Goal: Navigation & Orientation: Find specific page/section

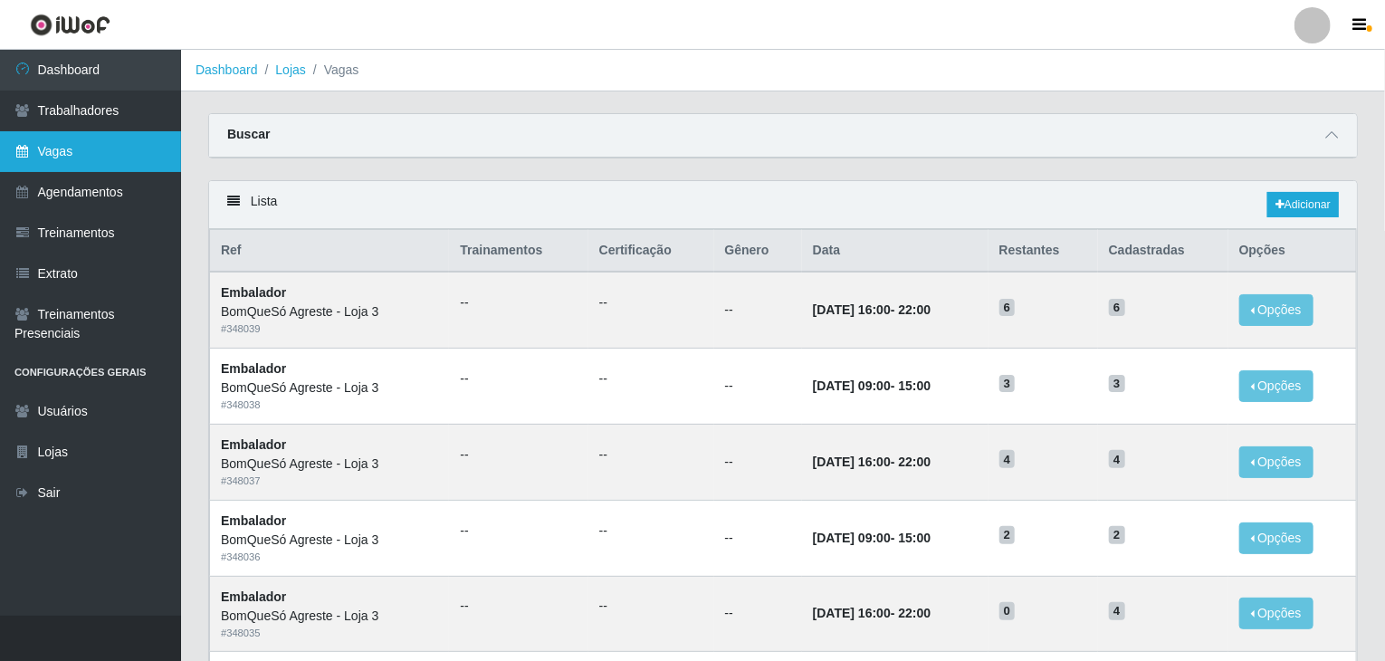
click at [84, 138] on link "Vagas" at bounding box center [90, 151] width 181 height 41
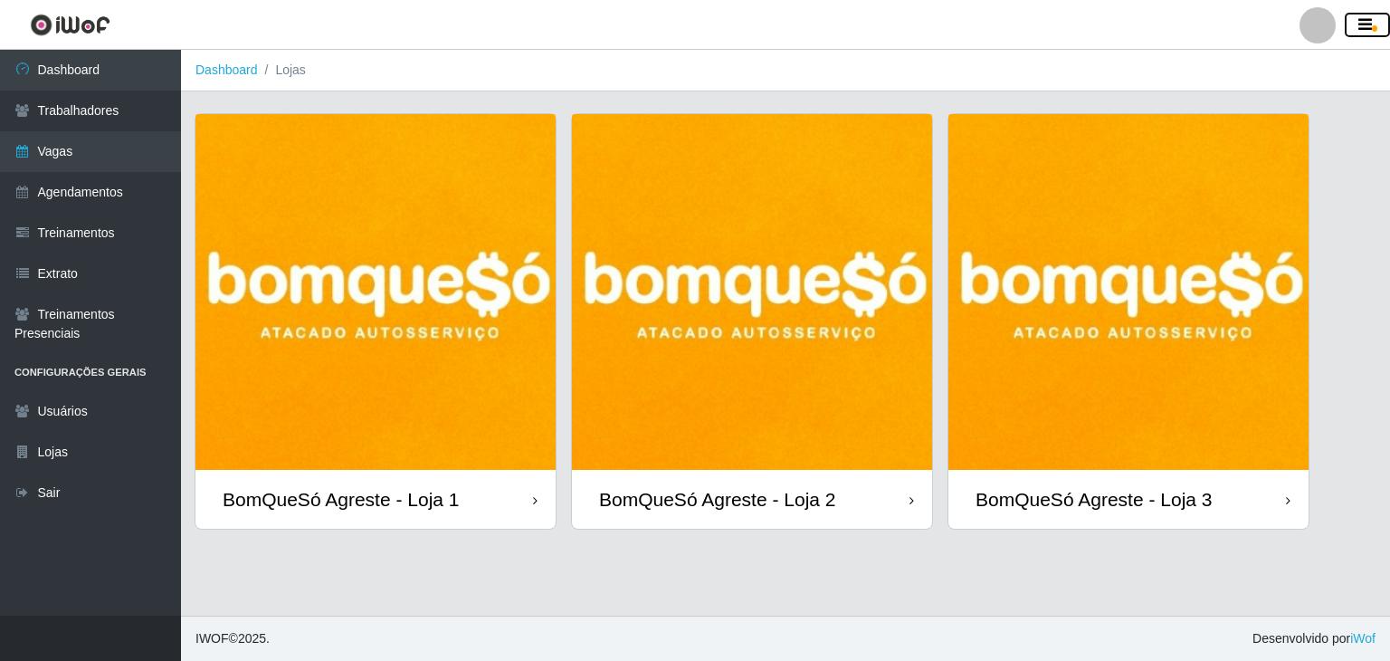
click at [1360, 30] on icon "button" at bounding box center [1366, 25] width 14 height 16
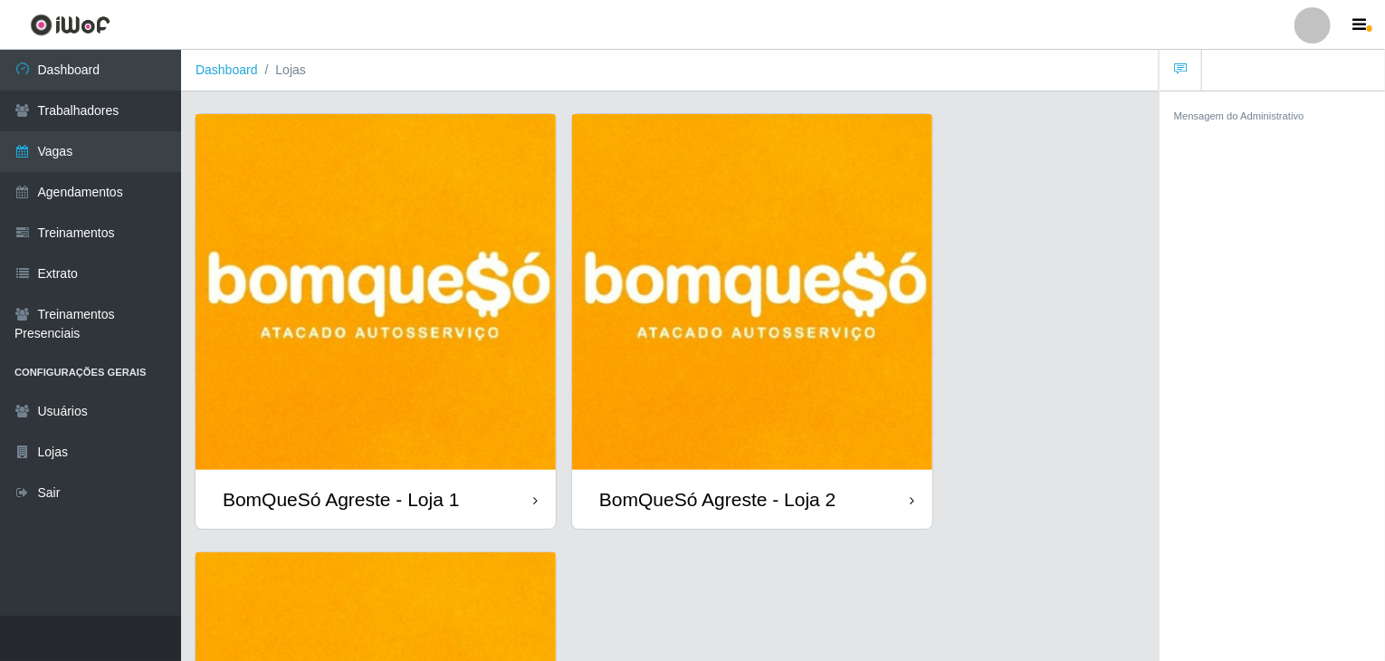
click at [1327, 26] on div at bounding box center [1312, 25] width 36 height 36
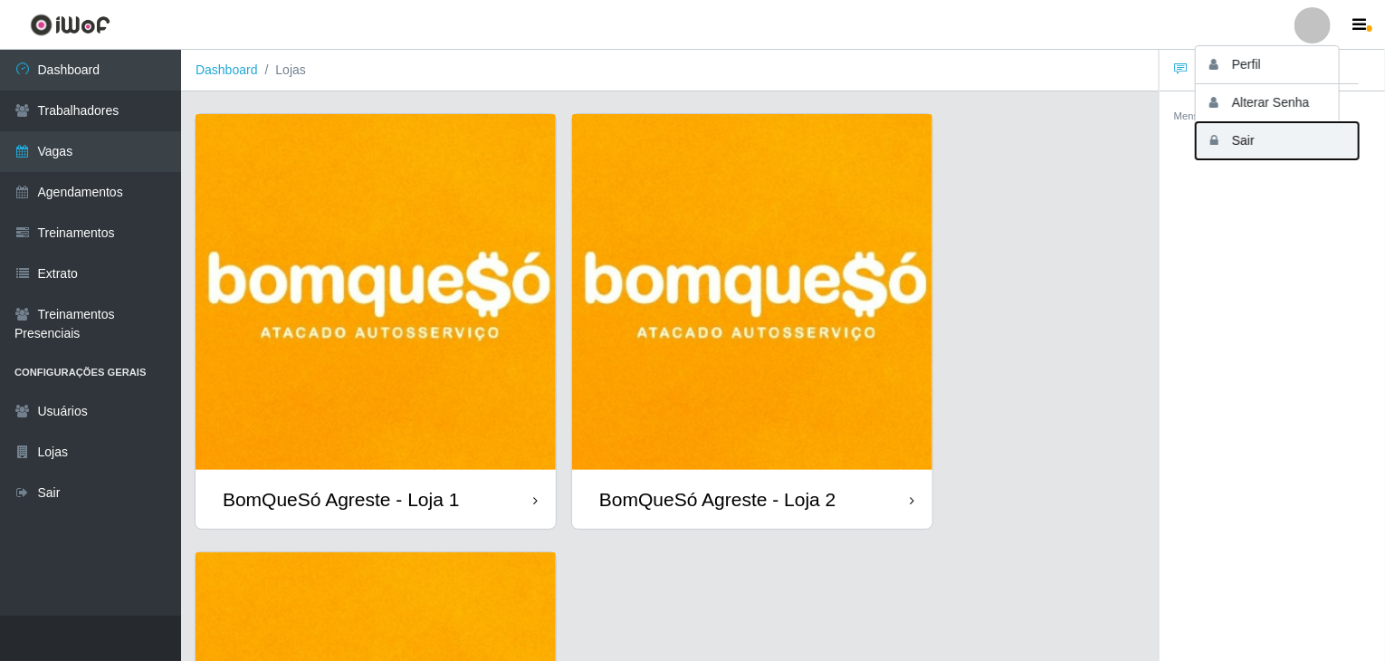
click at [1243, 137] on button "Sair" at bounding box center [1277, 140] width 163 height 37
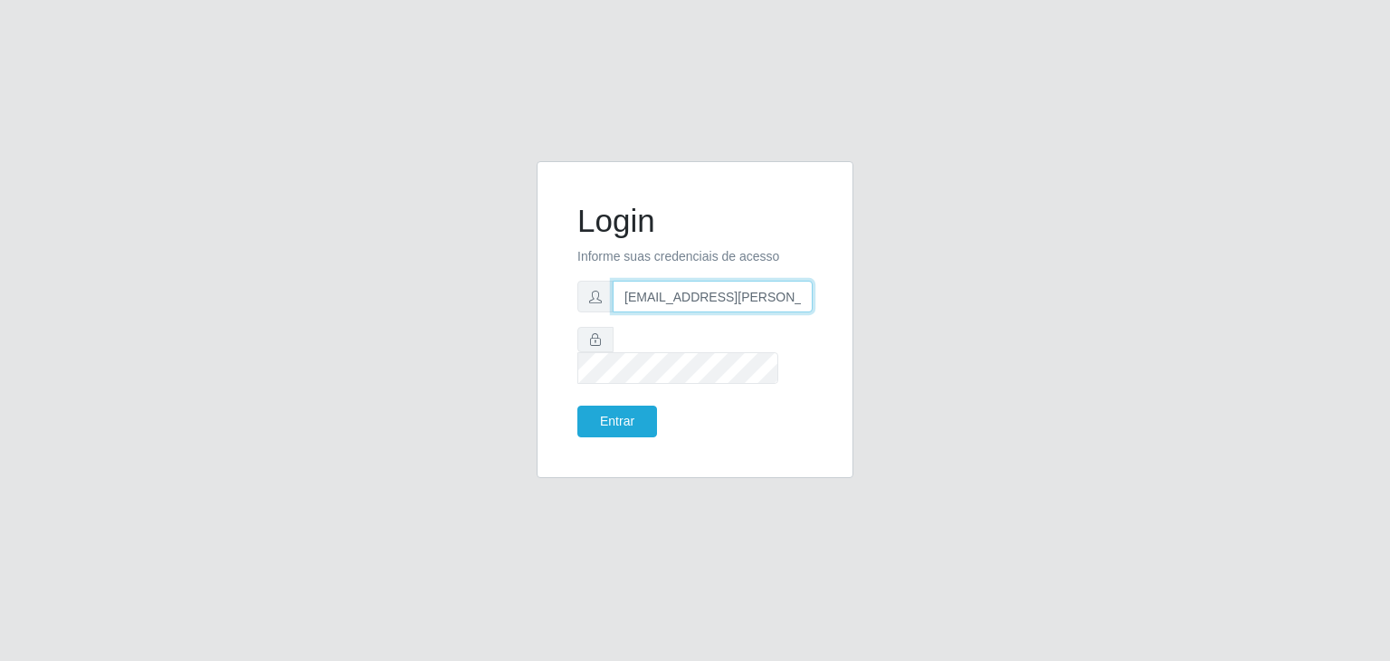
click at [741, 312] on input "[EMAIL_ADDRESS][PERSON_NAME][DOMAIN_NAME]" at bounding box center [713, 297] width 200 height 32
type input "jeisonrede@compras"
click at [615, 392] on form "Login Informe suas credenciais de acesso jeisonrede@compras Entrar" at bounding box center [694, 319] width 235 height 235
click at [617, 405] on button "Entrar" at bounding box center [617, 421] width 80 height 32
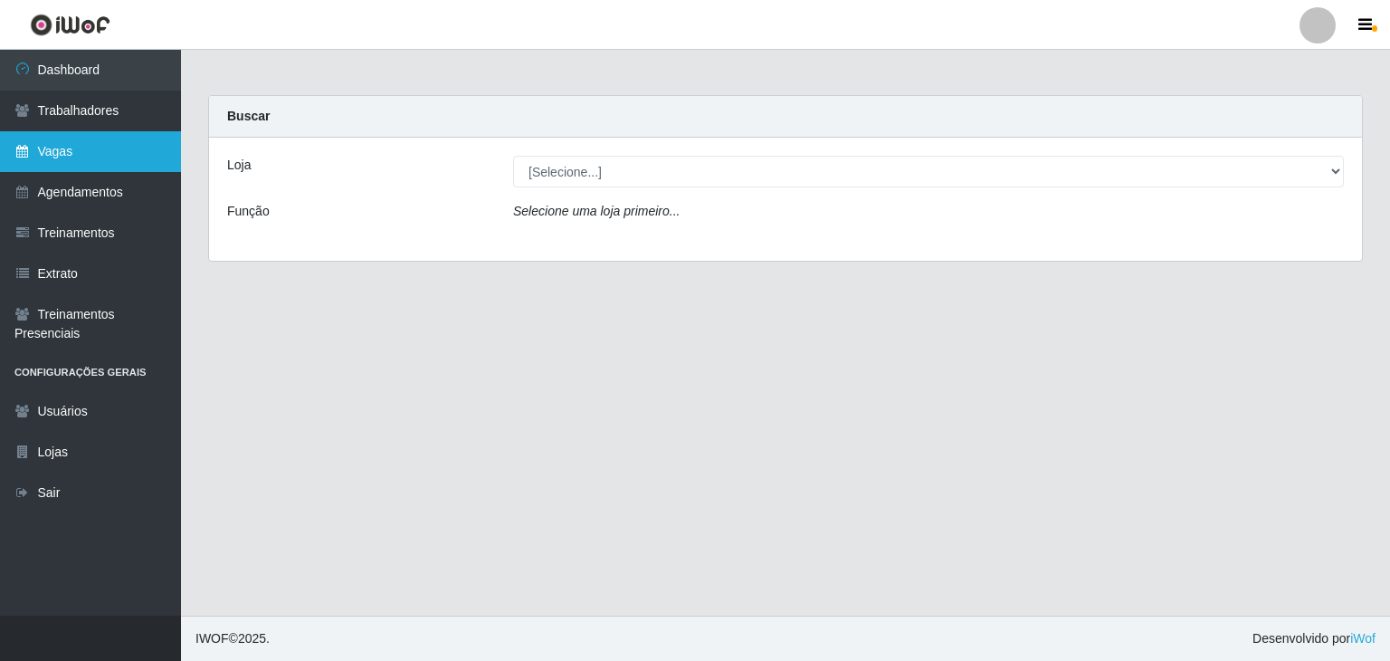
click at [62, 157] on link "Vagas" at bounding box center [90, 151] width 181 height 41
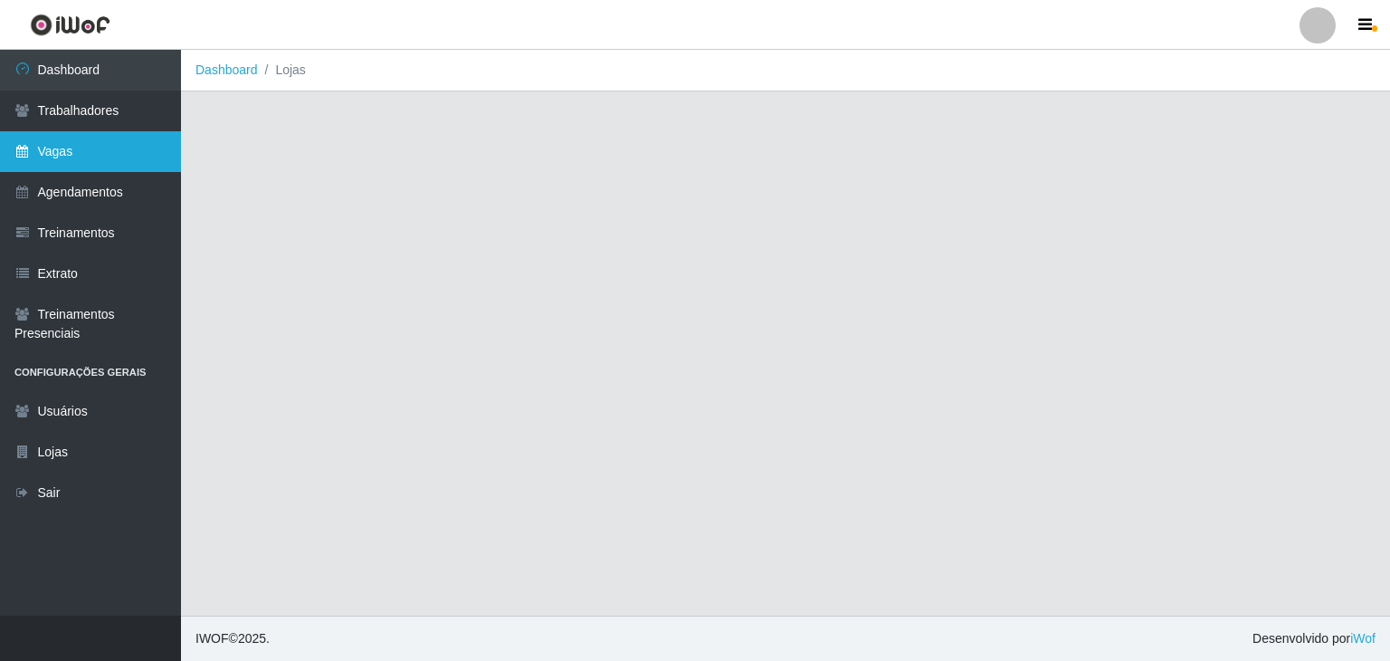
click at [59, 160] on link "Vagas" at bounding box center [90, 151] width 181 height 41
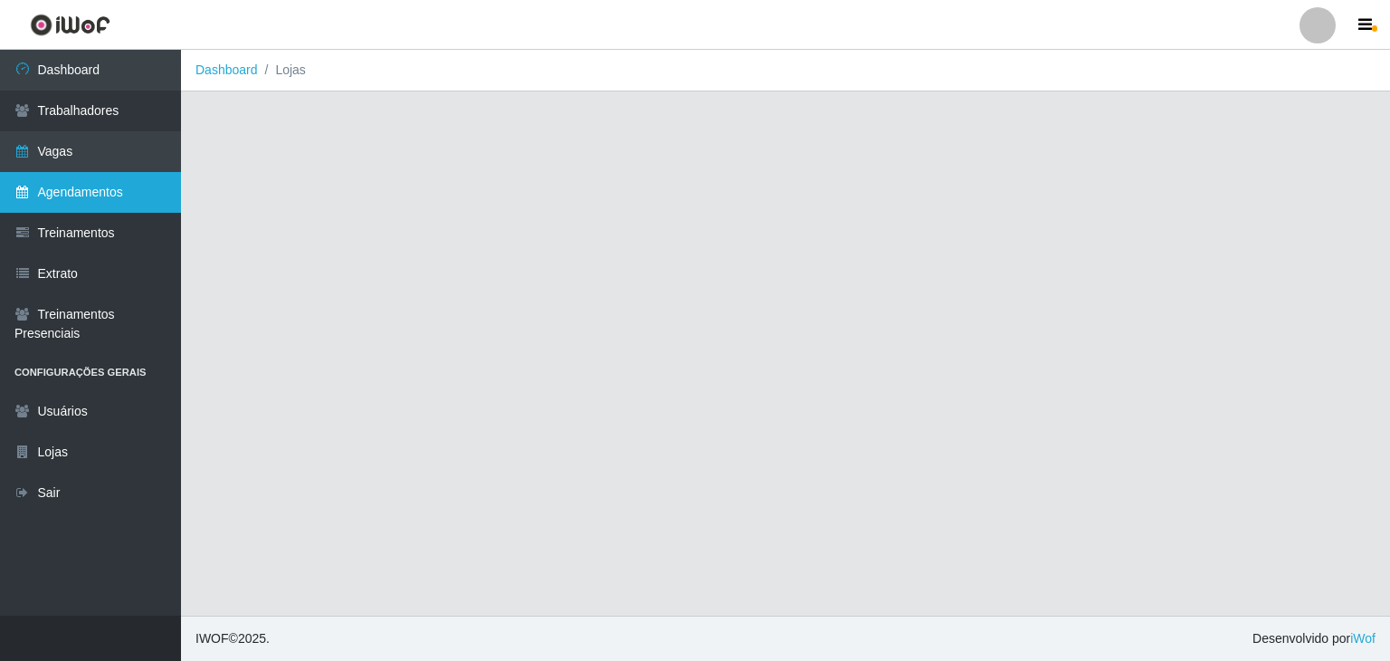
click at [75, 209] on link "Agendamentos" at bounding box center [90, 192] width 181 height 41
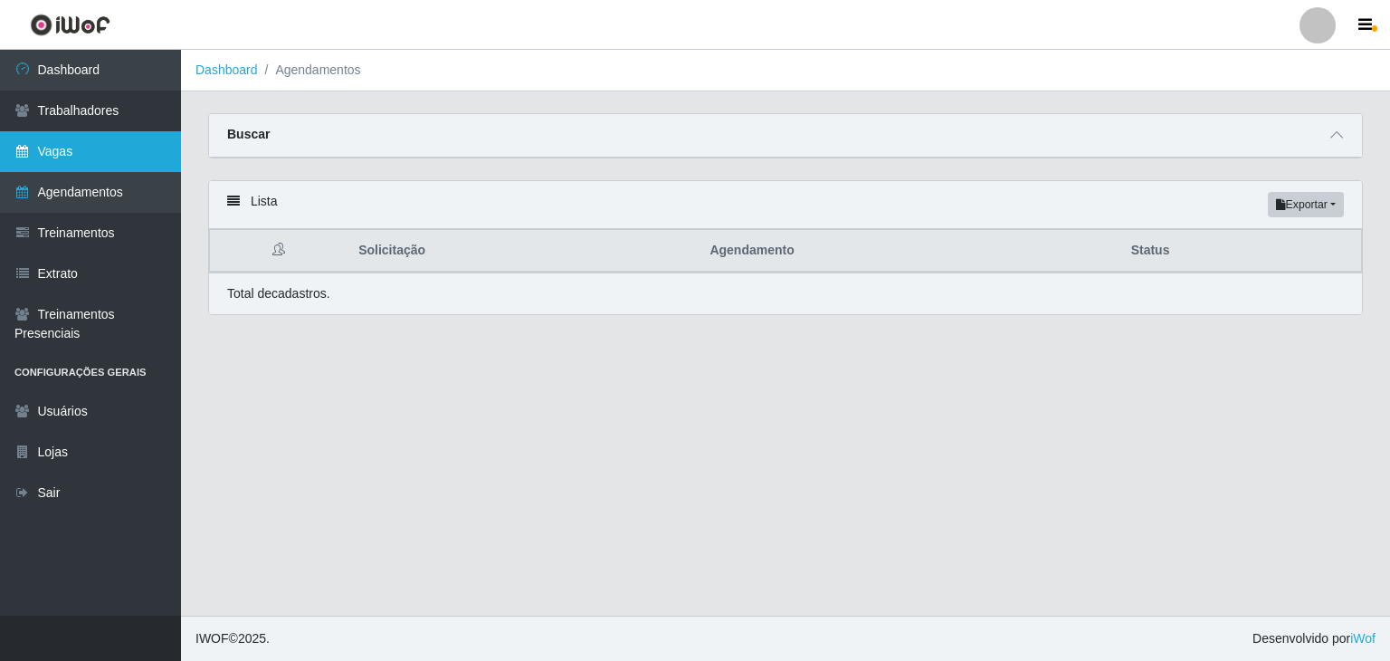
click at [54, 151] on link "Vagas" at bounding box center [90, 151] width 181 height 41
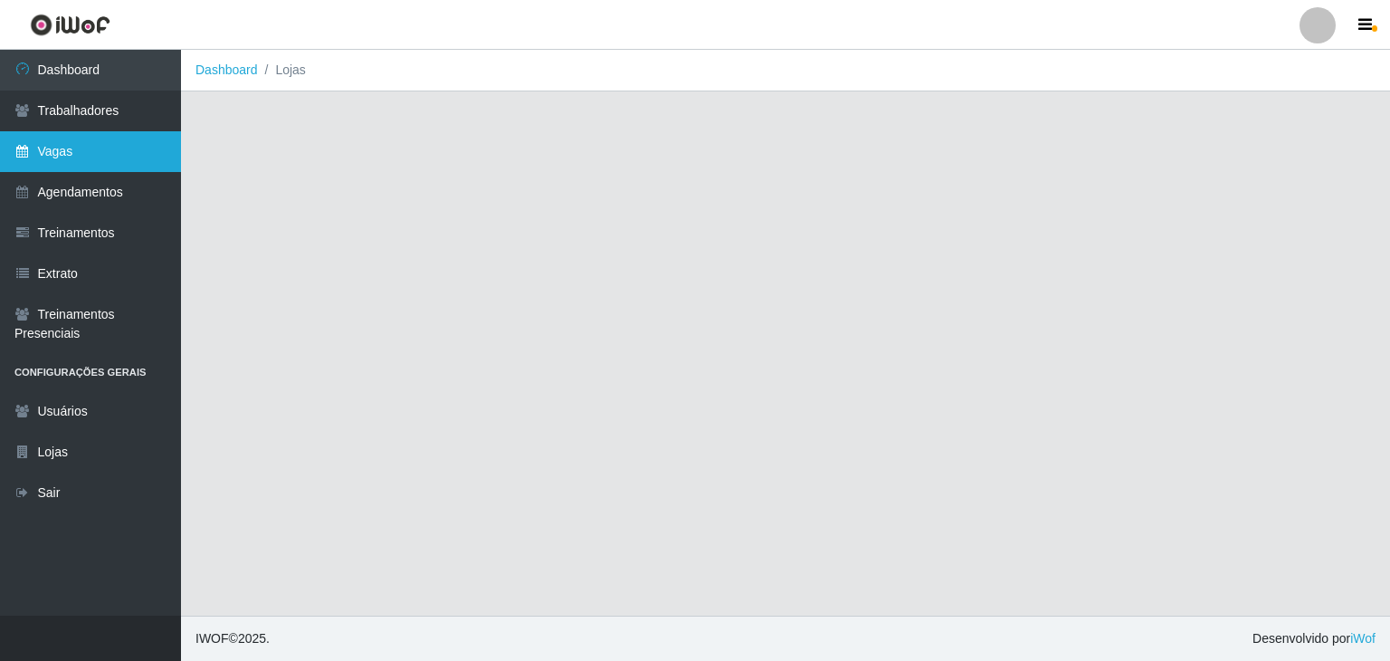
click at [62, 153] on link "Vagas" at bounding box center [90, 151] width 181 height 41
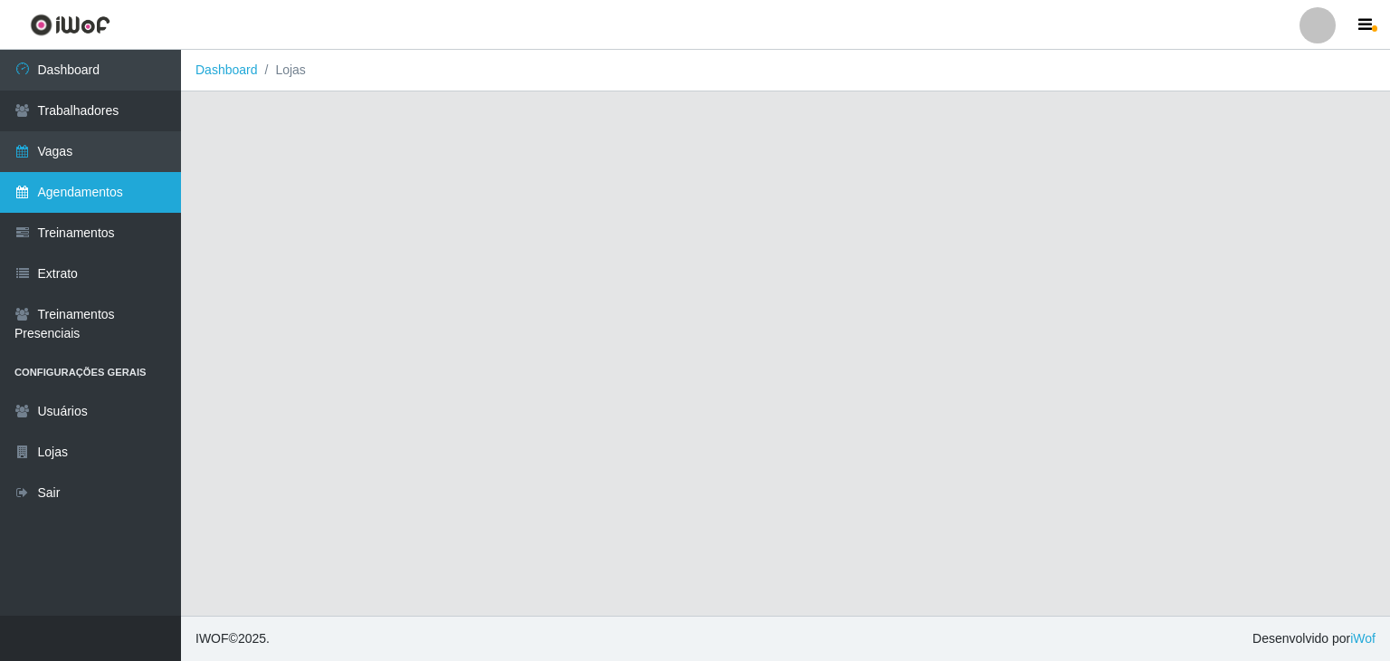
click at [82, 198] on link "Agendamentos" at bounding box center [90, 192] width 181 height 41
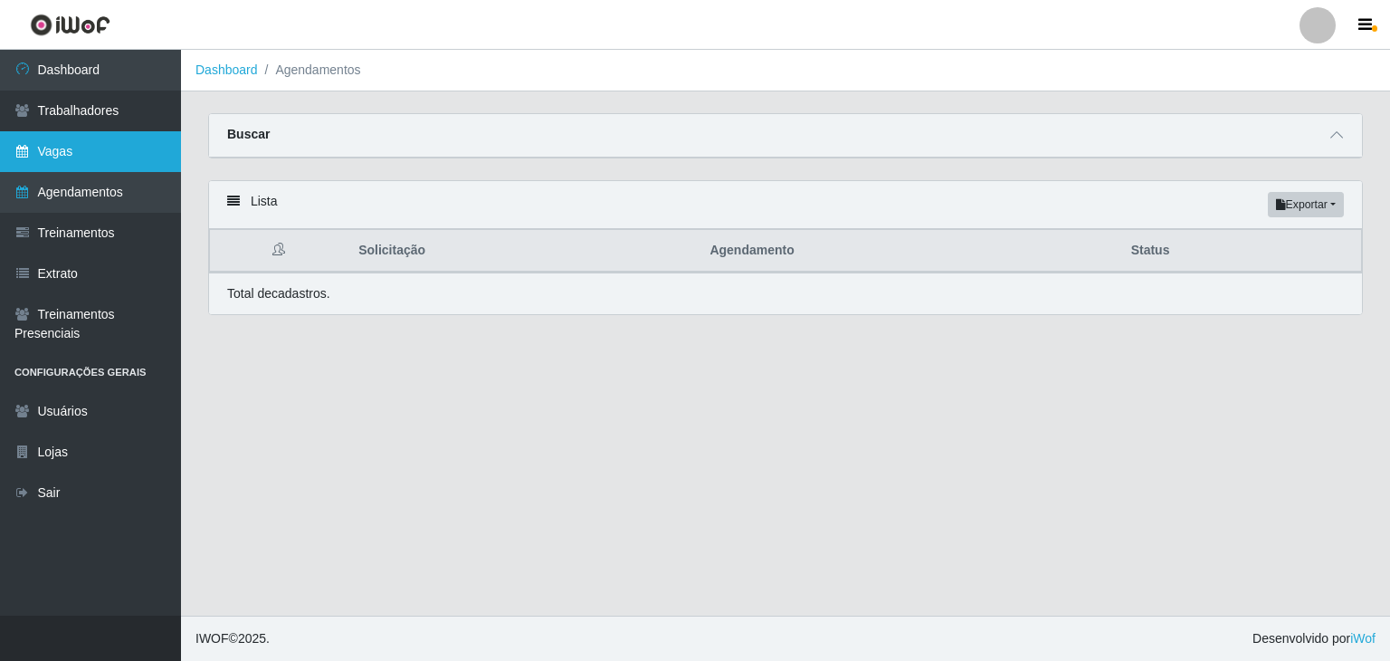
click at [60, 146] on link "Vagas" at bounding box center [90, 151] width 181 height 41
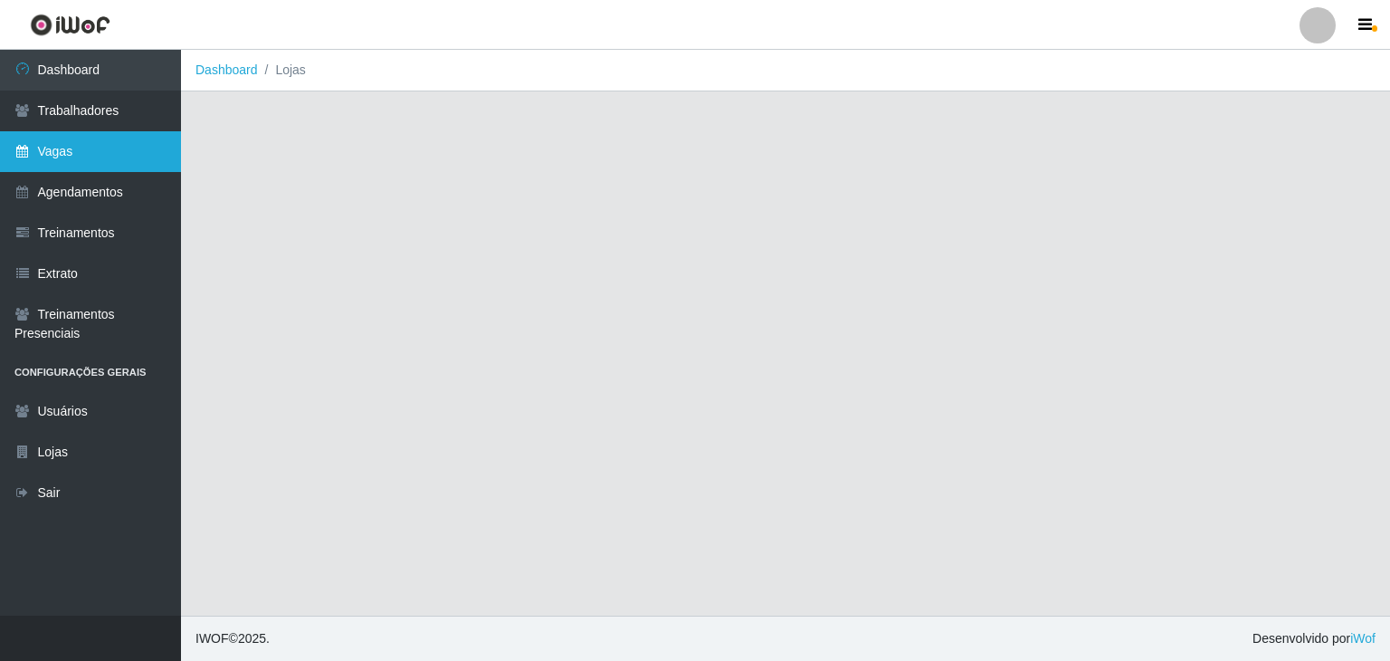
click at [23, 164] on link "Vagas" at bounding box center [90, 151] width 181 height 41
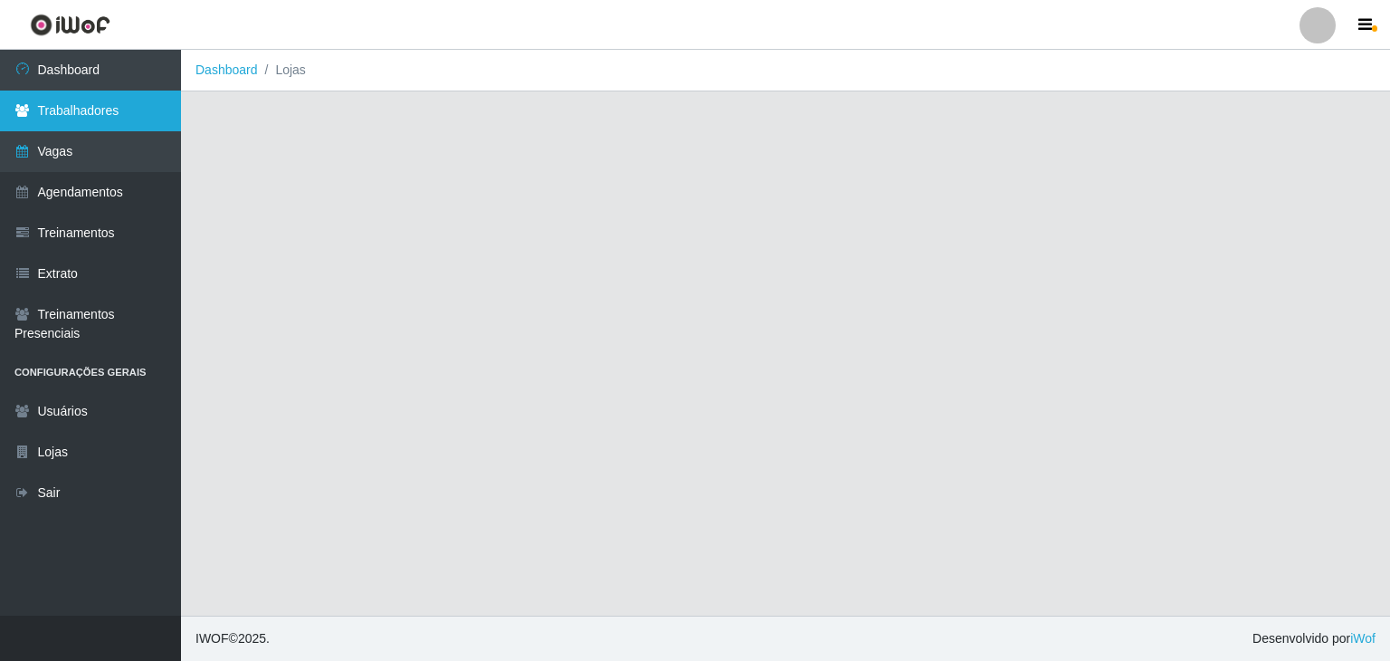
click at [57, 118] on link "Trabalhadores" at bounding box center [90, 111] width 181 height 41
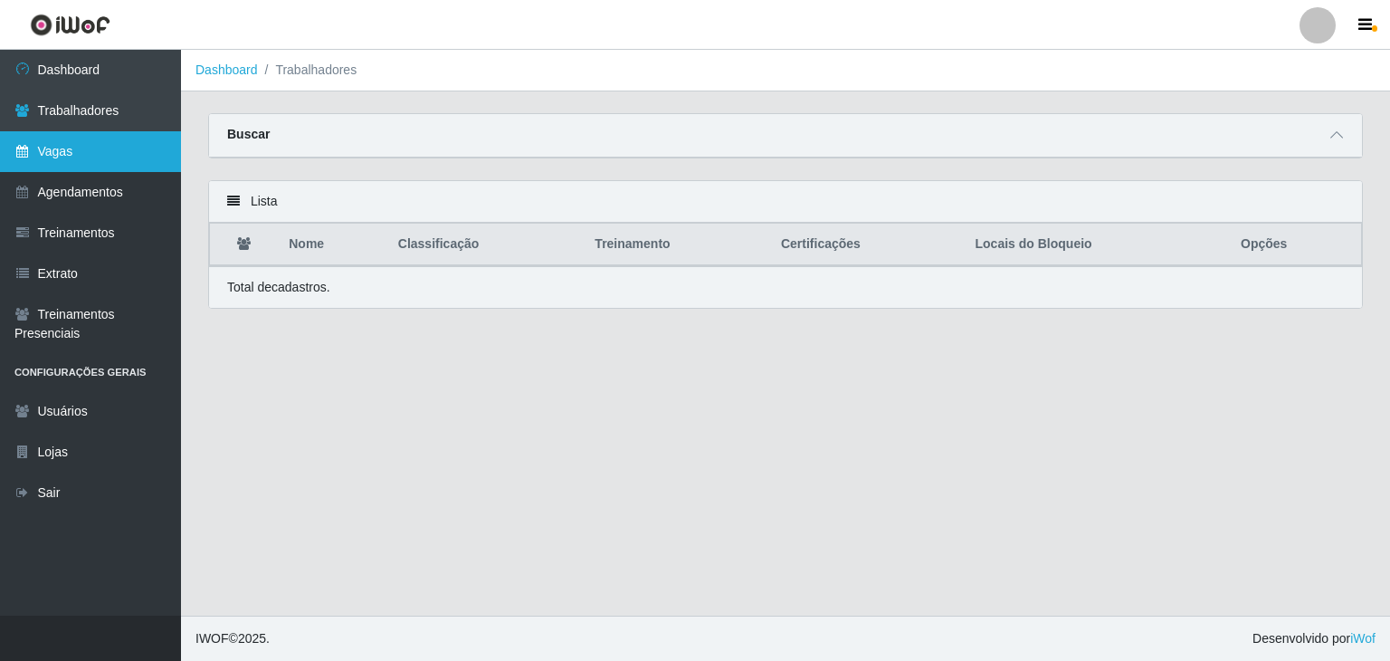
click at [60, 146] on link "Vagas" at bounding box center [90, 151] width 181 height 41
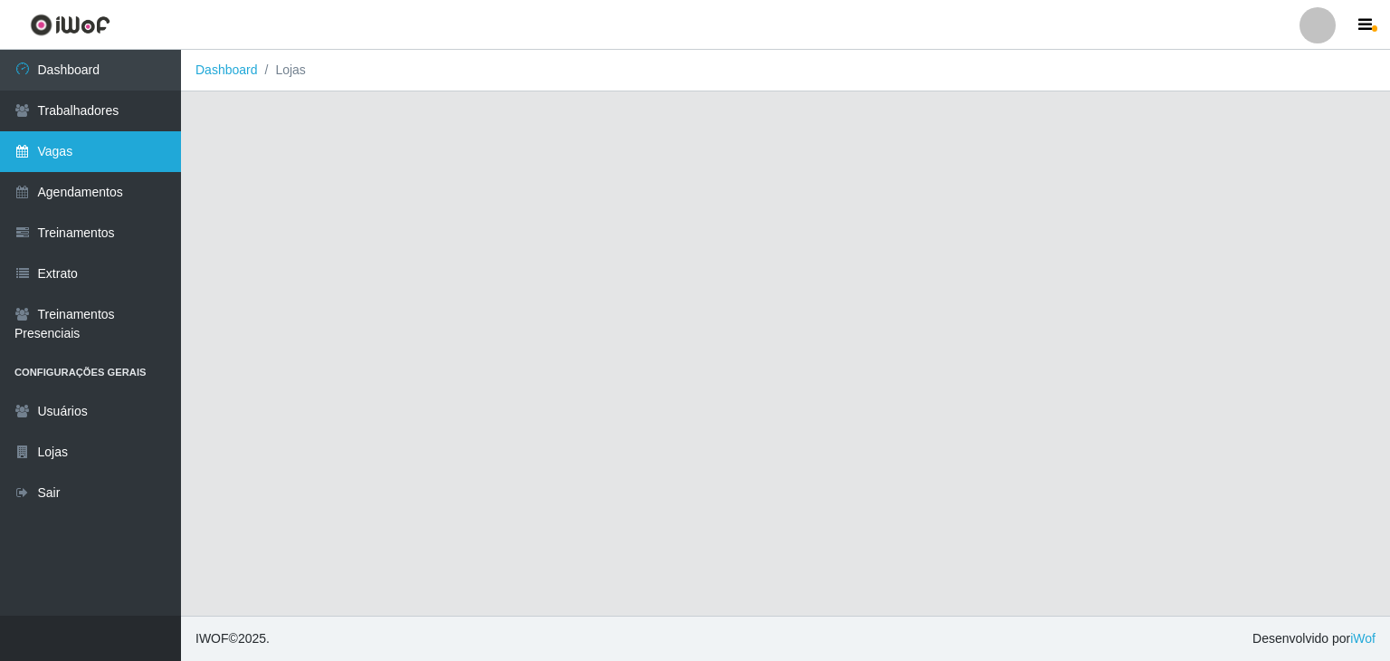
click at [62, 146] on link "Vagas" at bounding box center [90, 151] width 181 height 41
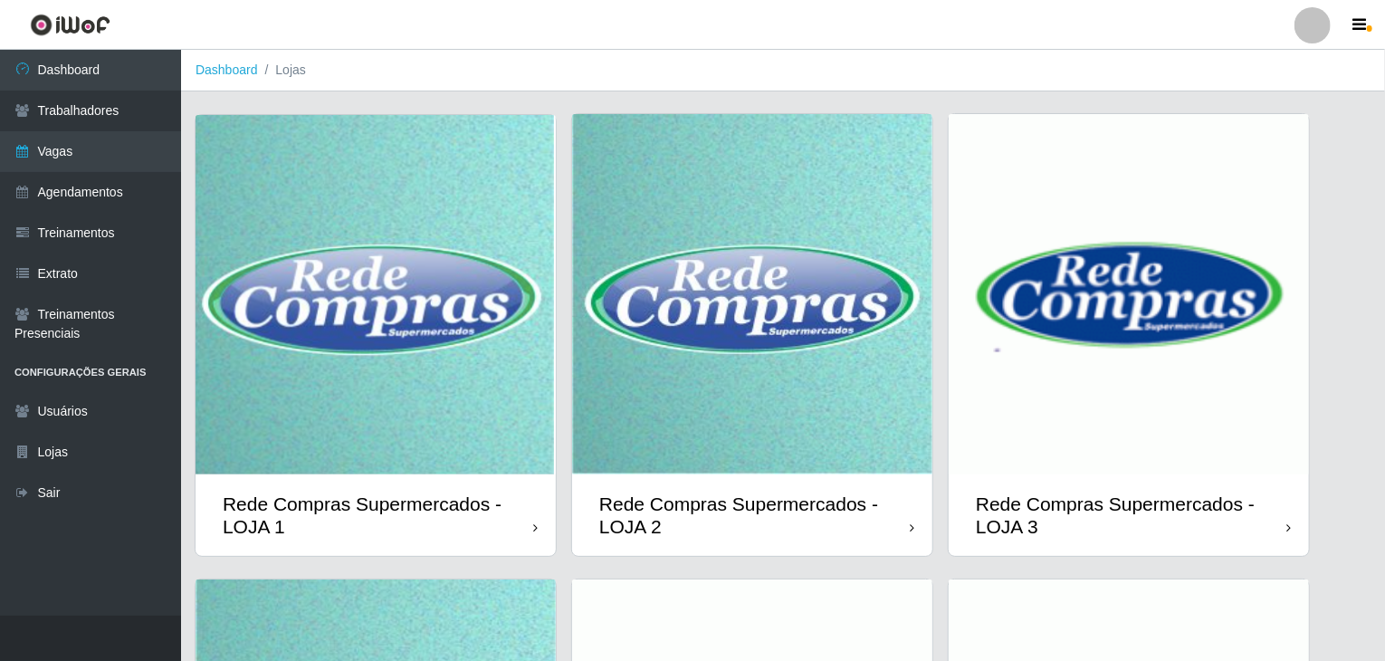
click at [832, 342] on img at bounding box center [752, 294] width 360 height 360
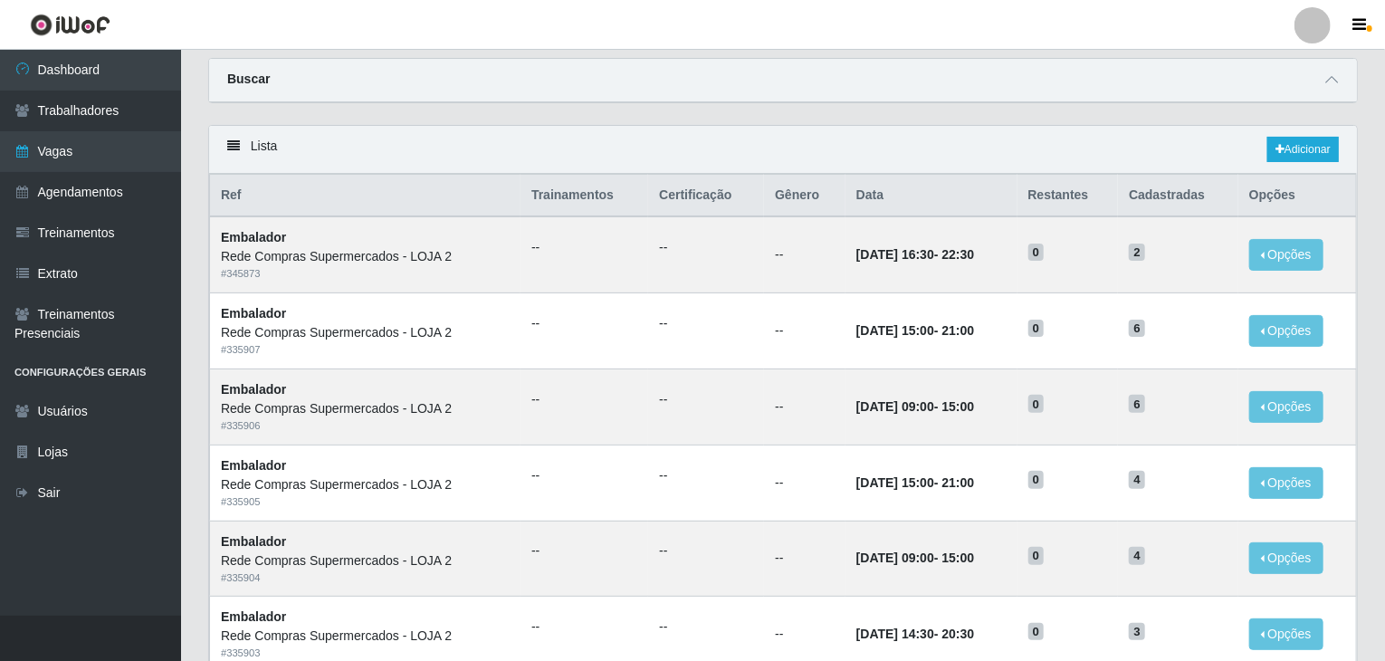
scroll to position [868, 0]
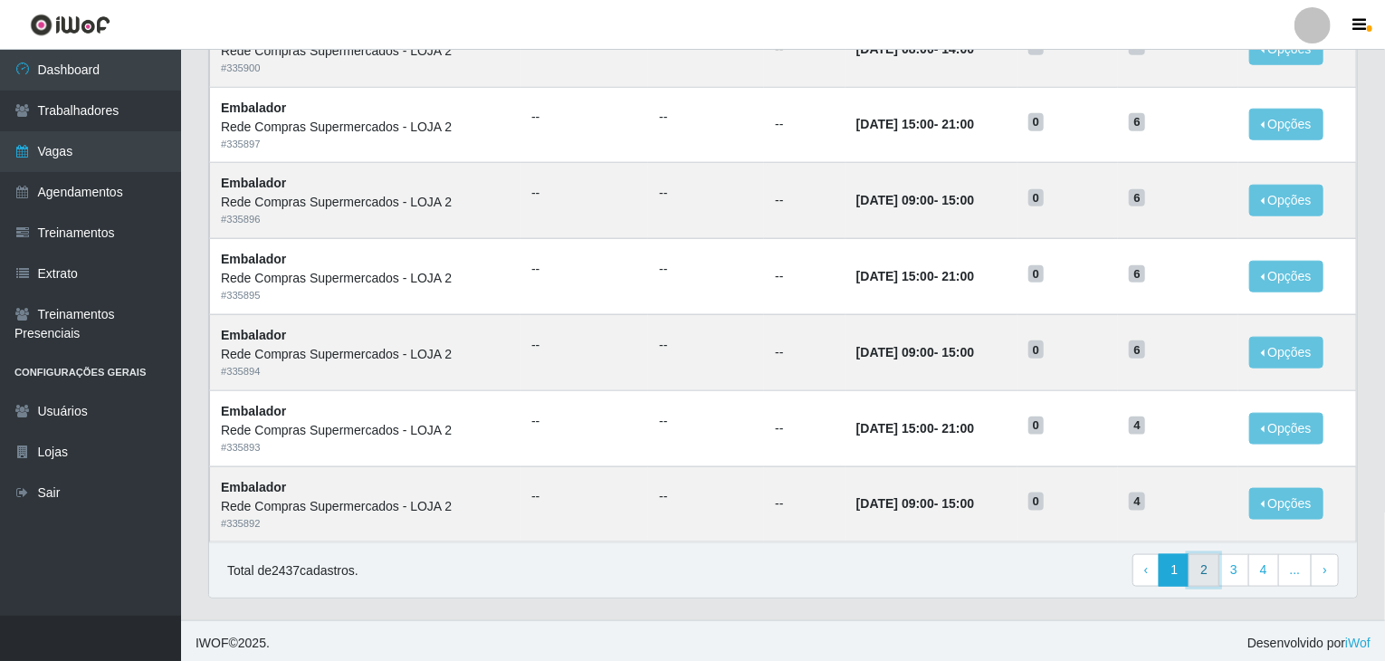
click at [1206, 574] on link "2" at bounding box center [1203, 570] width 31 height 33
